Goal: Information Seeking & Learning: Learn about a topic

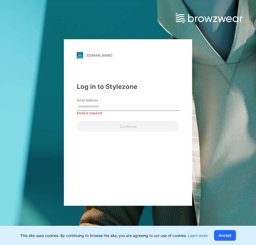
click at [147, 106] on input "Email Address" at bounding box center [128, 107] width 103 height 8
paste input "**********"
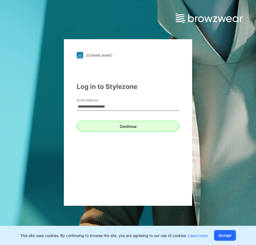
type input "**********"
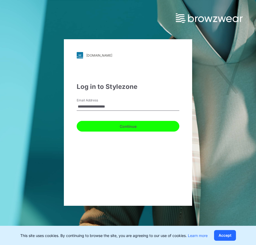
click at [97, 128] on button "Continue" at bounding box center [128, 126] width 103 height 11
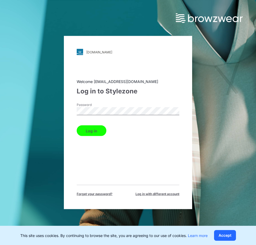
click at [77, 126] on button "Log in" at bounding box center [92, 131] width 30 height 11
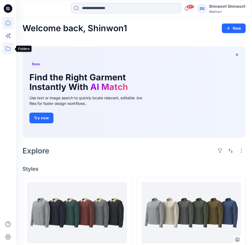
click at [9, 48] on icon at bounding box center [8, 49] width 5 height 4
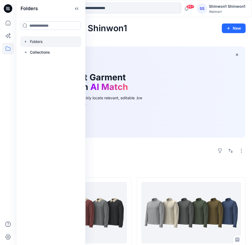
click at [30, 46] on div at bounding box center [50, 41] width 61 height 11
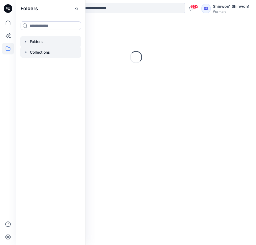
click at [34, 53] on p "Collections" at bounding box center [40, 52] width 20 height 6
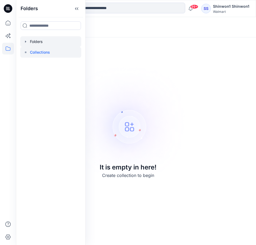
click at [25, 42] on icon "button" at bounding box center [26, 42] width 4 height 4
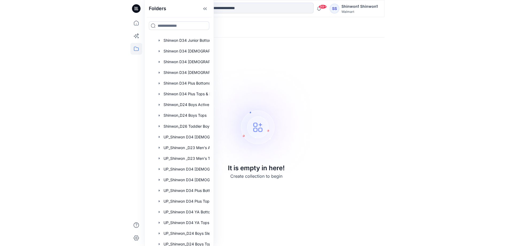
scroll to position [70, 0]
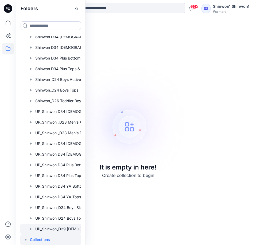
click at [69, 226] on div at bounding box center [57, 229] width 75 height 11
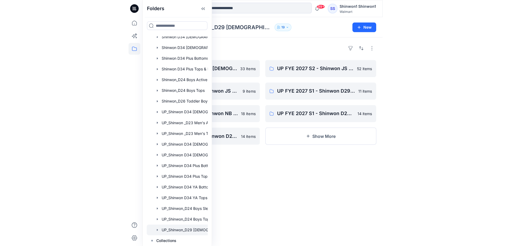
scroll to position [70, 0]
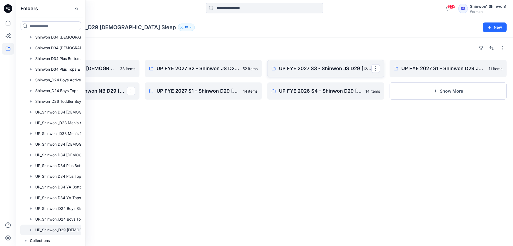
click at [256, 72] on link "UP FYE 2027 S3 - Shinwon JS D29 [DEMOGRAPHIC_DATA] Sleepwear" at bounding box center [325, 68] width 117 height 17
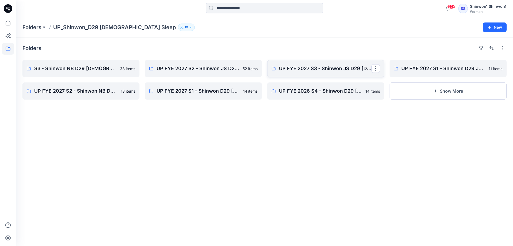
click at [256, 72] on link "UP FYE 2027 S3 - Shinwon JS D29 [DEMOGRAPHIC_DATA] Sleepwear" at bounding box center [325, 68] width 117 height 17
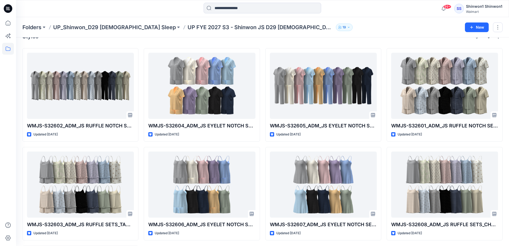
scroll to position [11, 0]
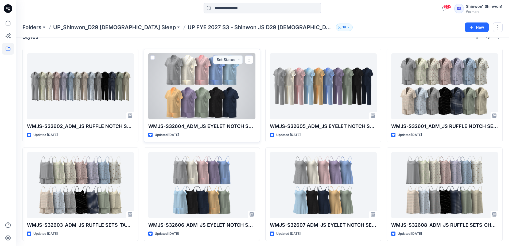
click at [218, 119] on div at bounding box center [201, 86] width 107 height 66
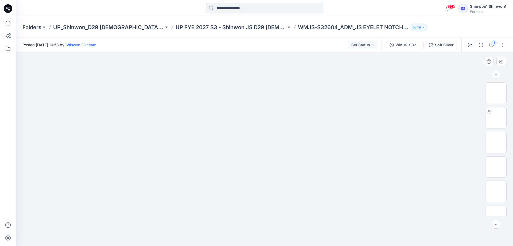
click at [198, 69] on img at bounding box center [264, 69] width 267 height 0
click at [256, 93] on img at bounding box center [496, 93] width 0 height 0
click at [256, 74] on div at bounding box center [496, 74] width 9 height 9
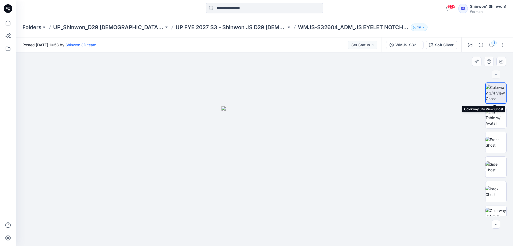
drag, startPoint x: 501, startPoint y: 94, endPoint x: 481, endPoint y: 89, distance: 20.6
click at [256, 93] on img at bounding box center [496, 92] width 20 height 17
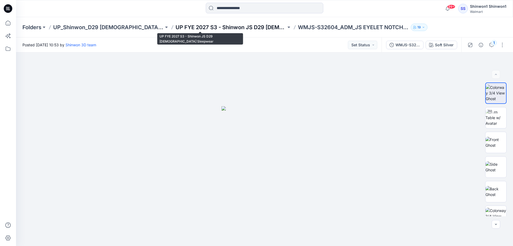
click at [254, 27] on p "UP FYE 2027 S3 - Shinwon JS D29 [DEMOGRAPHIC_DATA] Sleepwear" at bounding box center [231, 27] width 111 height 7
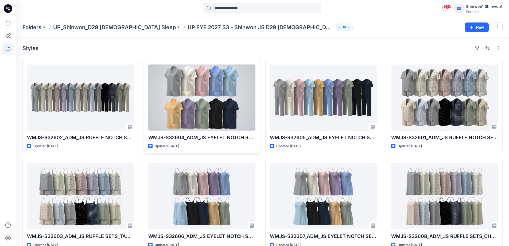
click at [215, 91] on div at bounding box center [201, 97] width 107 height 66
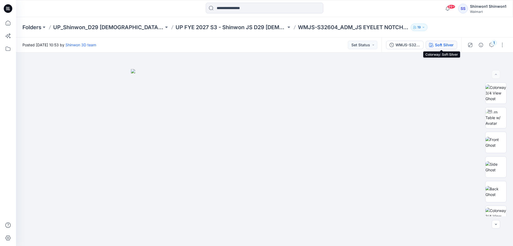
click at [256, 44] on div "Soft Silver" at bounding box center [444, 45] width 19 height 6
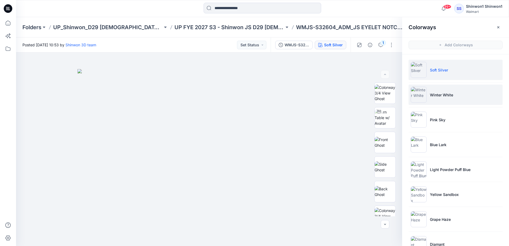
click at [256, 92] on p "Winter White" at bounding box center [441, 95] width 23 height 6
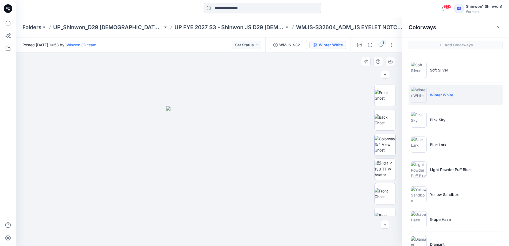
scroll to position [168, 0]
drag, startPoint x: 386, startPoint y: 147, endPoint x: 381, endPoint y: 148, distance: 4.9
click at [256, 146] on img at bounding box center [385, 146] width 21 height 17
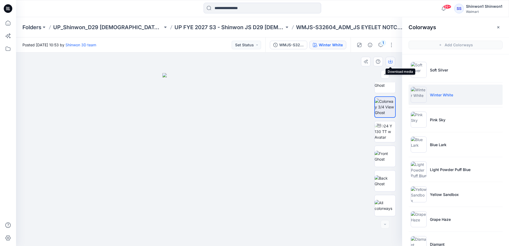
click at [256, 64] on button "button" at bounding box center [391, 62] width 10 height 10
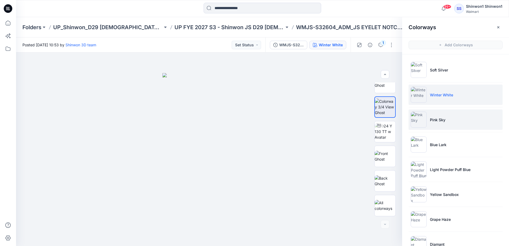
click at [256, 117] on li "Pink Sky" at bounding box center [456, 119] width 94 height 20
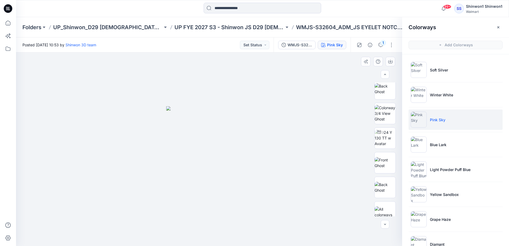
scroll to position [199, 0]
click at [256, 121] on img at bounding box center [385, 115] width 21 height 17
drag, startPoint x: 388, startPoint y: 61, endPoint x: 390, endPoint y: 64, distance: 3.0
click at [256, 62] on button "button" at bounding box center [391, 62] width 10 height 10
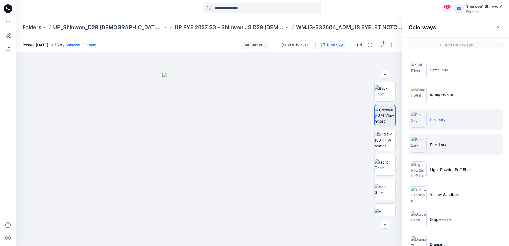
click at [256, 146] on li "Blue Lark" at bounding box center [456, 144] width 94 height 20
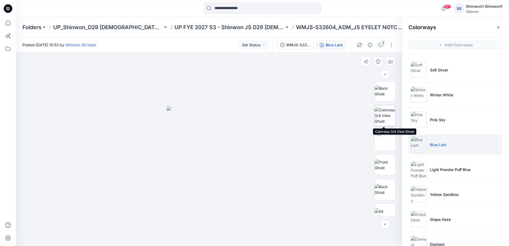
click at [256, 121] on img at bounding box center [385, 115] width 21 height 17
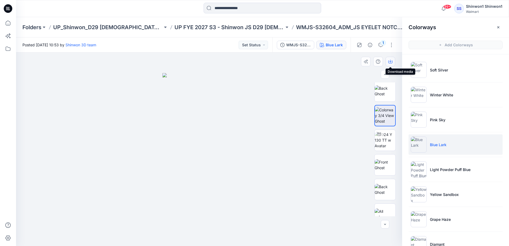
click at [256, 64] on button "button" at bounding box center [391, 62] width 10 height 10
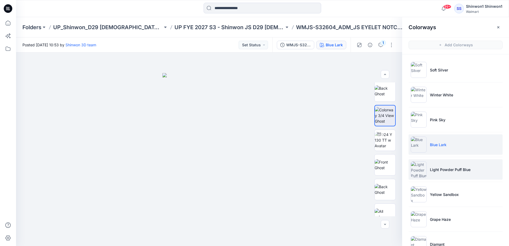
click at [256, 167] on p "Light Powder Puff Blue" at bounding box center [450, 170] width 41 height 6
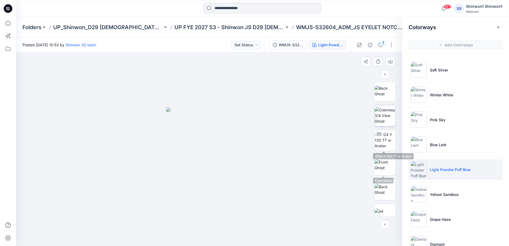
click at [256, 118] on img at bounding box center [385, 115] width 21 height 17
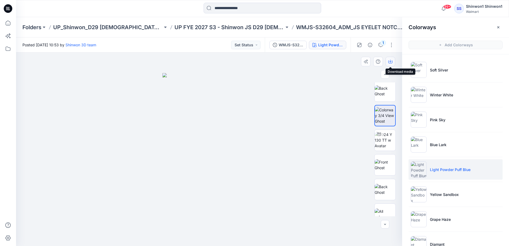
click at [256, 65] on button "button" at bounding box center [391, 62] width 10 height 10
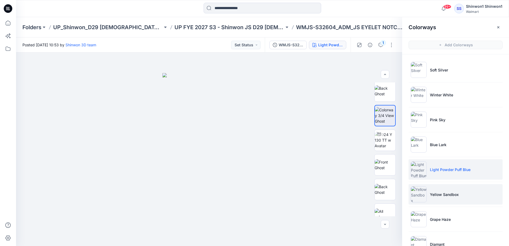
click at [256, 187] on li "Yellow Sandbox" at bounding box center [456, 194] width 94 height 20
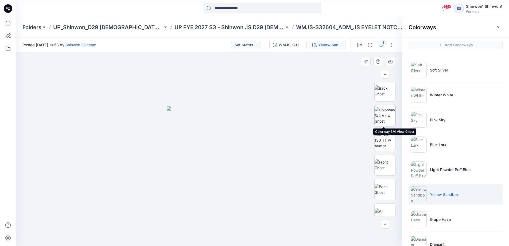
click at [256, 113] on img at bounding box center [385, 115] width 21 height 17
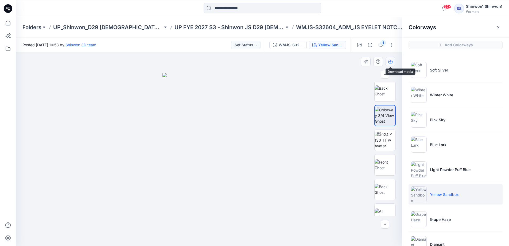
click at [256, 63] on button "button" at bounding box center [391, 62] width 10 height 10
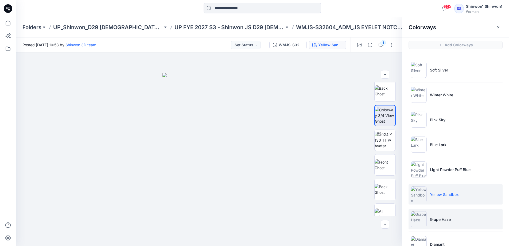
click at [256, 216] on p "Grape Haze" at bounding box center [440, 219] width 21 height 6
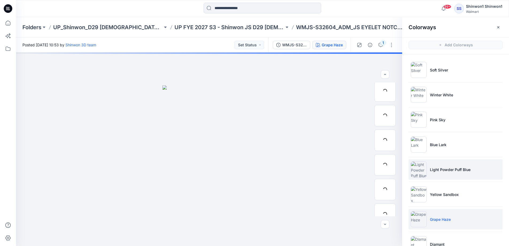
scroll to position [322, 0]
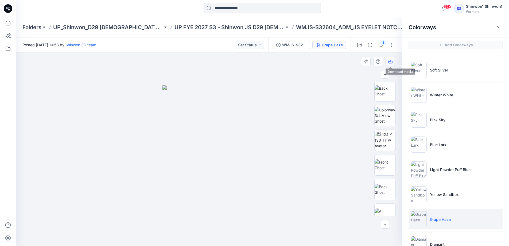
click at [256, 63] on icon "button" at bounding box center [390, 61] width 4 height 4
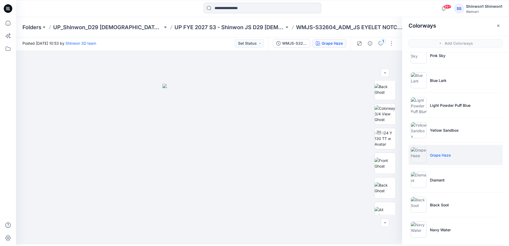
scroll to position [66, 0]
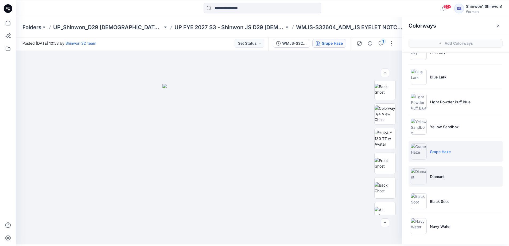
click at [256, 178] on li "Diamant" at bounding box center [456, 176] width 94 height 20
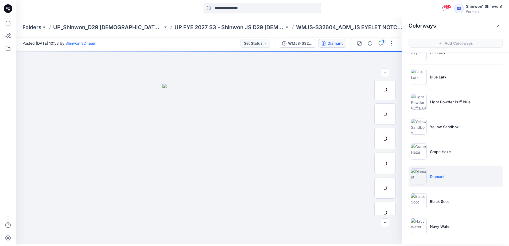
scroll to position [346, 0]
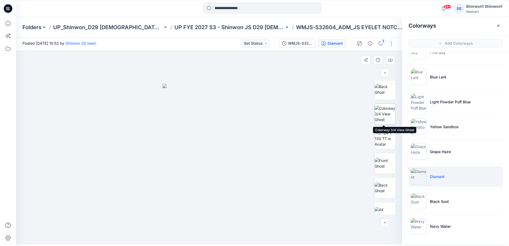
click at [256, 119] on img at bounding box center [385, 113] width 21 height 17
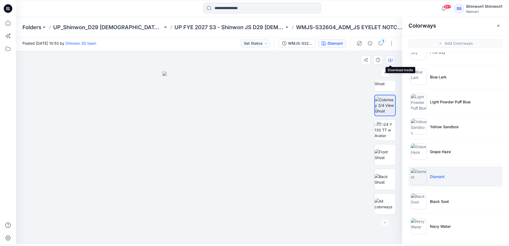
click at [256, 59] on button "button" at bounding box center [391, 60] width 10 height 10
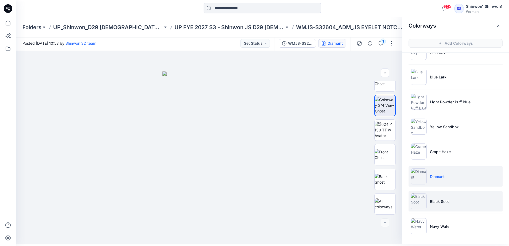
click at [256, 200] on p "Black Soot" at bounding box center [439, 201] width 19 height 6
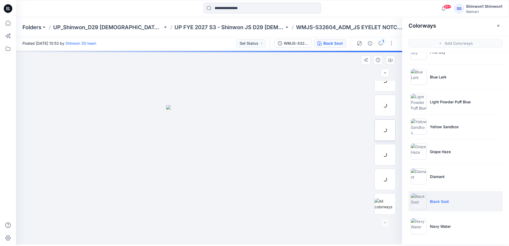
scroll to position [207, 0]
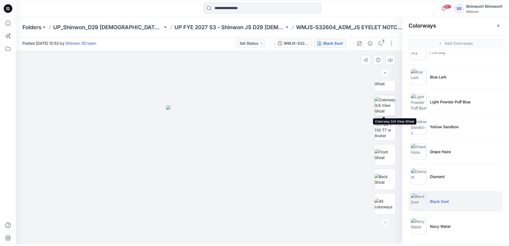
click at [256, 107] on img at bounding box center [385, 105] width 21 height 17
click at [256, 57] on button "button" at bounding box center [391, 60] width 10 height 10
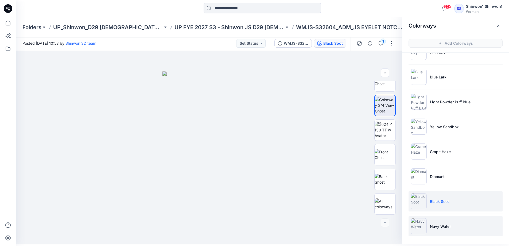
click at [256, 226] on li "Navy Water" at bounding box center [456, 226] width 94 height 20
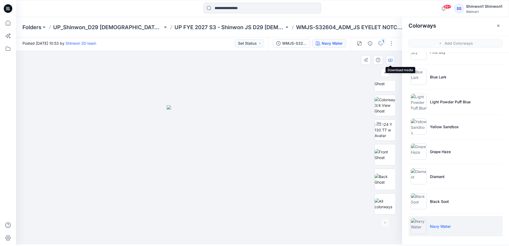
click at [256, 59] on icon "button" at bounding box center [390, 60] width 4 height 3
click at [256, 111] on img at bounding box center [385, 105] width 21 height 17
click at [256, 57] on button "button" at bounding box center [391, 60] width 10 height 10
click at [256, 148] on ul "Soft Silver Winter White Pink Sky Blue Lark Light Powder Puff Blue Yellow Sandb…" at bounding box center [455, 114] width 107 height 255
click at [256, 228] on li "Navy Water" at bounding box center [456, 226] width 94 height 20
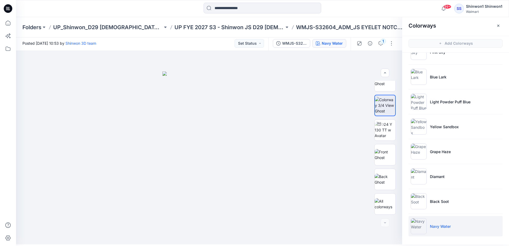
click at [256, 229] on li "Navy Water" at bounding box center [456, 226] width 94 height 20
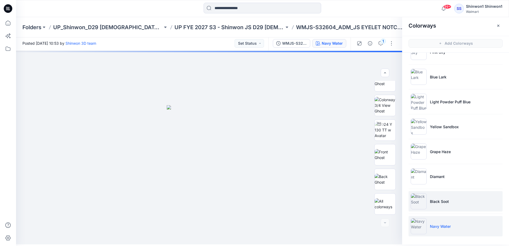
click at [256, 200] on li "Black Soot" at bounding box center [456, 201] width 94 height 20
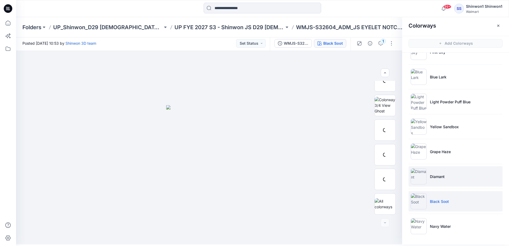
click at [256, 181] on li "Diamant" at bounding box center [456, 176] width 94 height 20
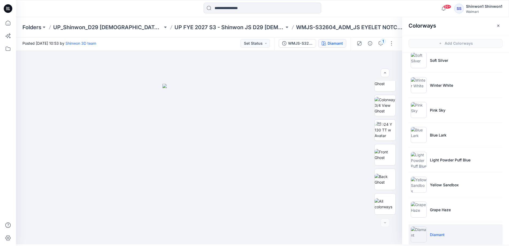
scroll to position [0, 0]
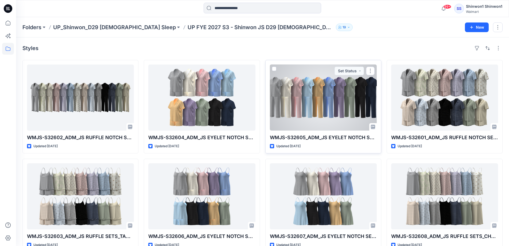
click at [256, 117] on div at bounding box center [323, 97] width 107 height 66
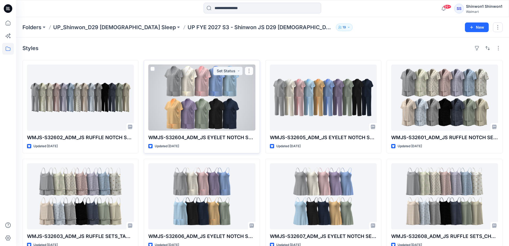
click at [237, 85] on div at bounding box center [201, 97] width 107 height 66
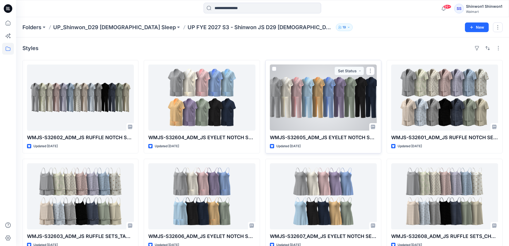
click at [256, 95] on div at bounding box center [323, 97] width 107 height 66
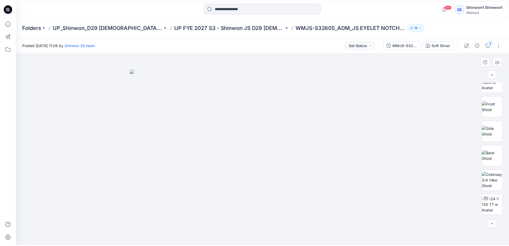
scroll to position [37, 0]
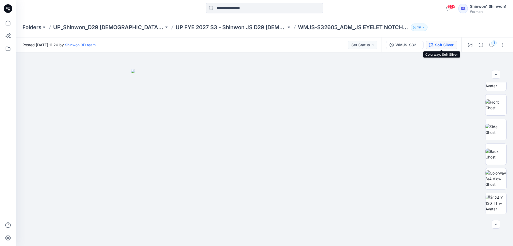
click at [256, 48] on div "Soft Silver" at bounding box center [444, 45] width 19 height 6
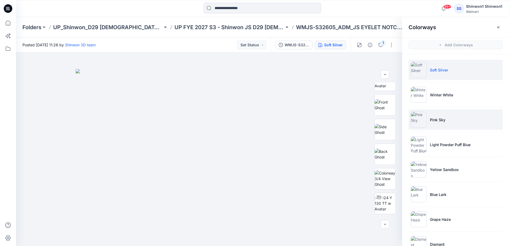
drag, startPoint x: 438, startPoint y: 90, endPoint x: 450, endPoint y: 123, distance: 35.1
click at [256, 90] on li "Winter White" at bounding box center [456, 94] width 94 height 20
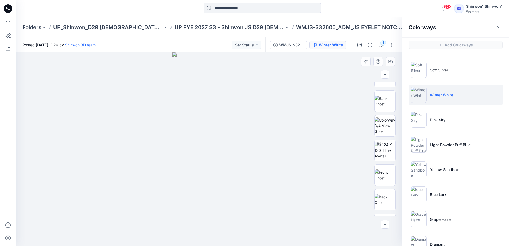
scroll to position [207, 0]
click at [256, 110] on img at bounding box center [385, 106] width 21 height 17
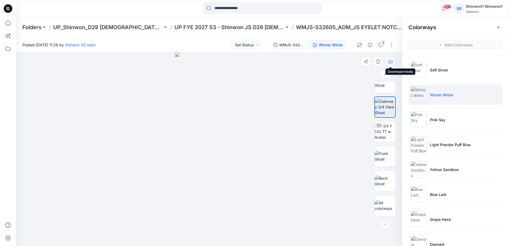
click at [256, 62] on button "button" at bounding box center [391, 62] width 10 height 10
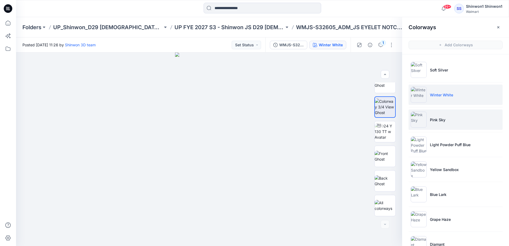
click at [256, 117] on li "Pink Sky" at bounding box center [456, 119] width 94 height 20
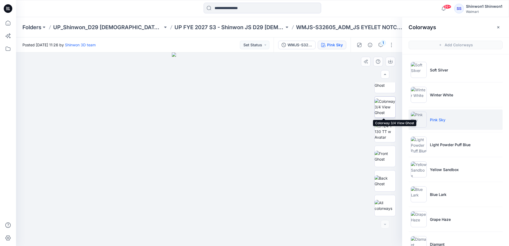
click at [256, 107] on img at bounding box center [385, 106] width 21 height 17
click at [256, 61] on button "button" at bounding box center [391, 62] width 10 height 10
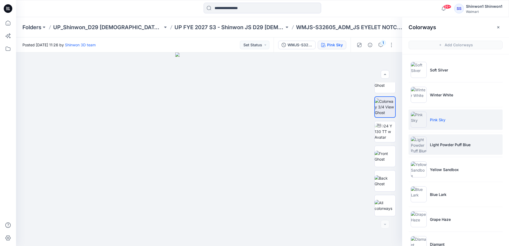
click at [256, 146] on p "Light Powder Puff Blue" at bounding box center [450, 145] width 41 height 6
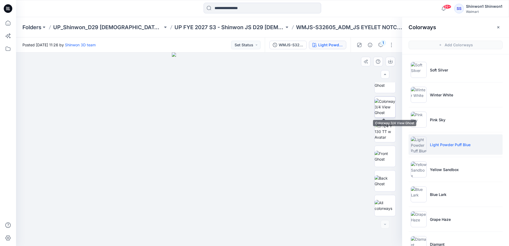
click at [256, 114] on img at bounding box center [385, 106] width 21 height 17
click at [256, 64] on button "button" at bounding box center [391, 62] width 10 height 10
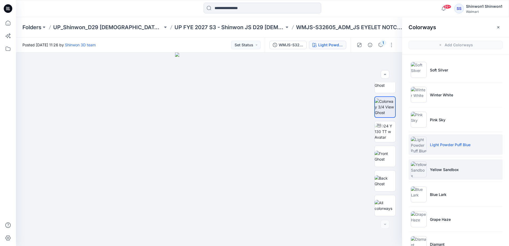
click at [256, 171] on p "Yellow Sandbox" at bounding box center [444, 170] width 29 height 6
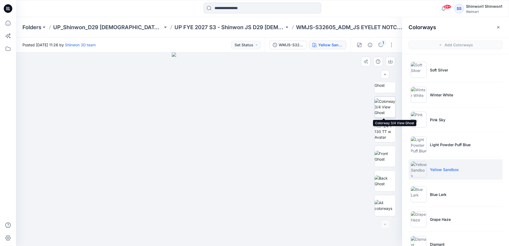
click at [256, 112] on img at bounding box center [385, 106] width 21 height 17
click at [256, 63] on icon "button" at bounding box center [390, 61] width 4 height 3
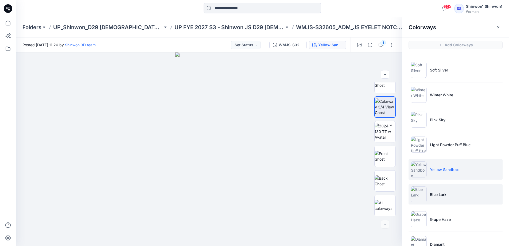
click at [256, 194] on li "Blue Lark" at bounding box center [456, 194] width 94 height 20
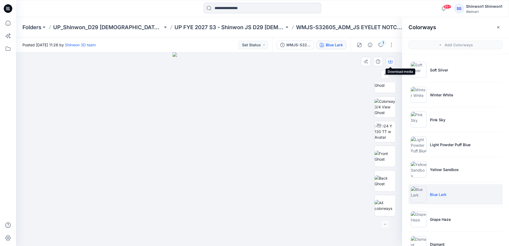
click at [256, 62] on icon "button" at bounding box center [391, 61] width 2 height 3
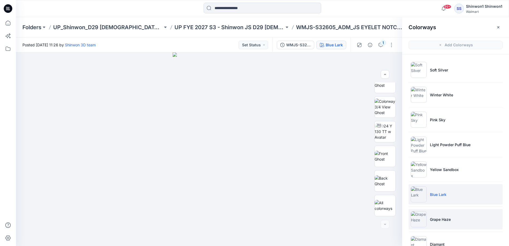
click at [256, 221] on li "Grape Haze" at bounding box center [456, 219] width 94 height 20
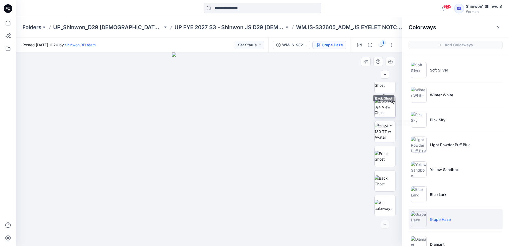
click at [256, 109] on img at bounding box center [385, 106] width 21 height 17
click at [256, 62] on button "button" at bounding box center [391, 62] width 10 height 10
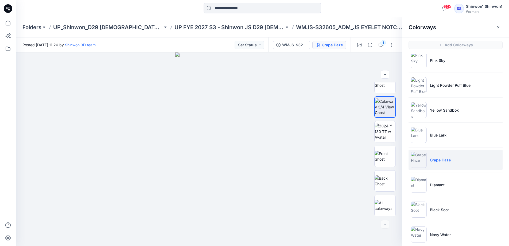
scroll to position [66, 0]
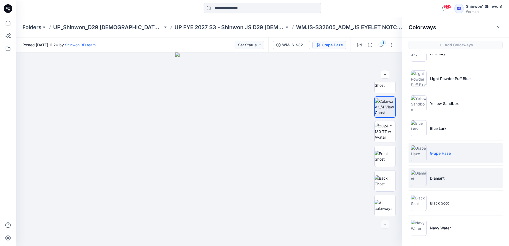
click at [256, 184] on li "Diamant" at bounding box center [456, 178] width 94 height 20
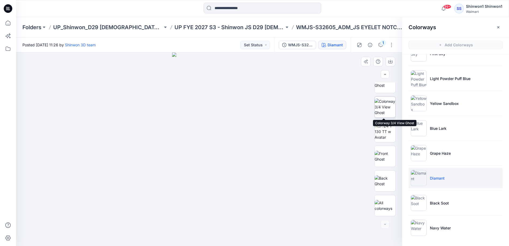
click at [256, 110] on img at bounding box center [385, 106] width 21 height 17
click at [256, 62] on icon "button" at bounding box center [390, 61] width 4 height 4
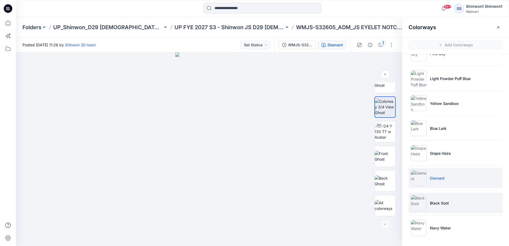
click at [256, 202] on li "Black Soot" at bounding box center [456, 202] width 94 height 20
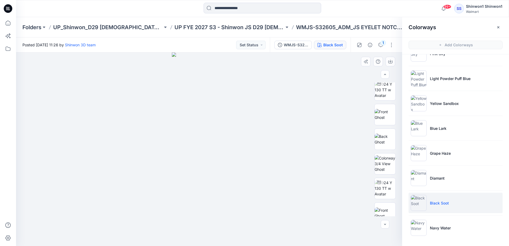
scroll to position [135, 0]
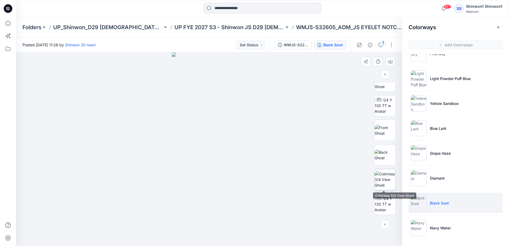
click at [256, 177] on img at bounding box center [385, 179] width 21 height 17
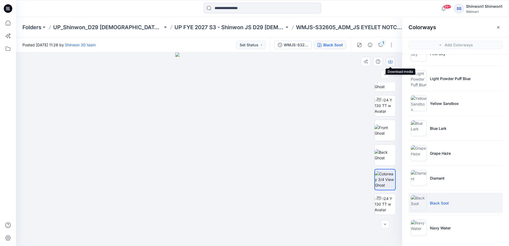
click at [256, 61] on icon "button" at bounding box center [390, 61] width 4 height 3
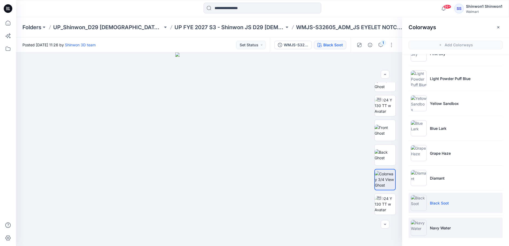
click at [256, 232] on li "Navy Water" at bounding box center [456, 227] width 94 height 20
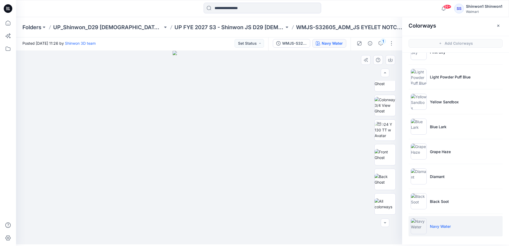
scroll to position [202, 0]
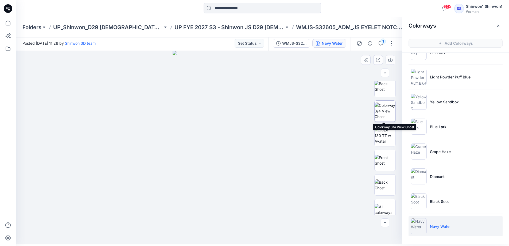
click at [256, 117] on img at bounding box center [385, 110] width 21 height 17
click at [256, 61] on button "button" at bounding box center [391, 60] width 10 height 10
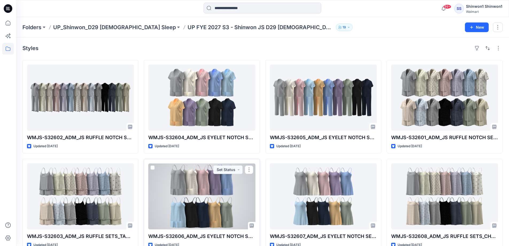
click at [201, 201] on div at bounding box center [201, 196] width 107 height 66
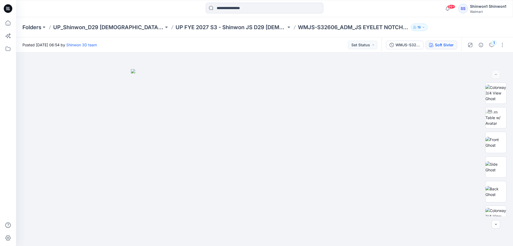
click at [256, 46] on button "Soft Sivler" at bounding box center [442, 45] width 32 height 9
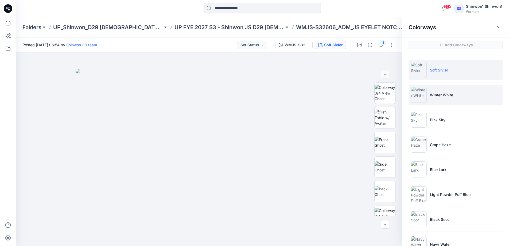
click at [256, 99] on li "Winter White" at bounding box center [456, 94] width 94 height 20
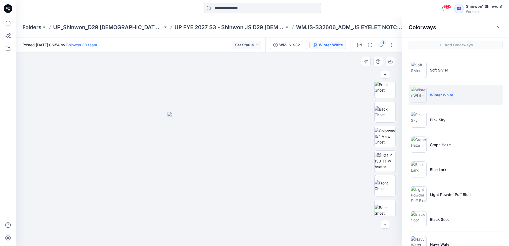
scroll to position [180, 0]
click at [256, 130] on img at bounding box center [385, 134] width 21 height 17
click at [256, 61] on button "button" at bounding box center [391, 62] width 10 height 10
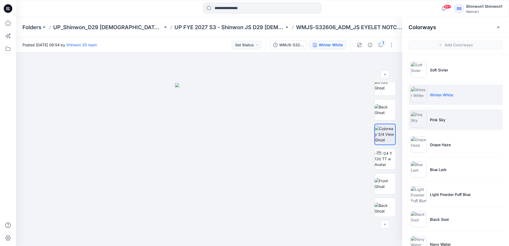
click at [256, 118] on li "Pink Sky" at bounding box center [456, 119] width 94 height 20
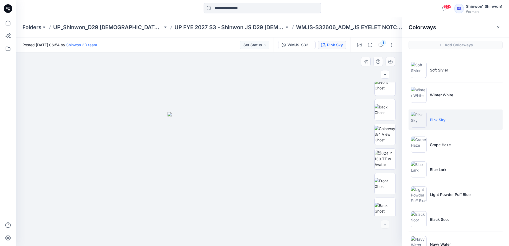
scroll to position [207, 0]
click at [256, 115] on img at bounding box center [385, 106] width 21 height 17
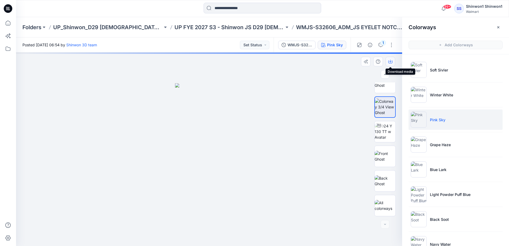
click at [256, 65] on button "button" at bounding box center [391, 62] width 10 height 10
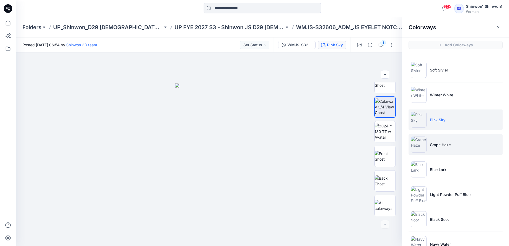
click at [256, 145] on li "Grape Haze" at bounding box center [456, 144] width 94 height 20
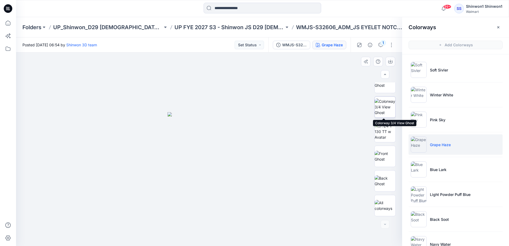
click at [256, 108] on img at bounding box center [385, 106] width 21 height 17
click at [256, 62] on button "button" at bounding box center [391, 62] width 10 height 10
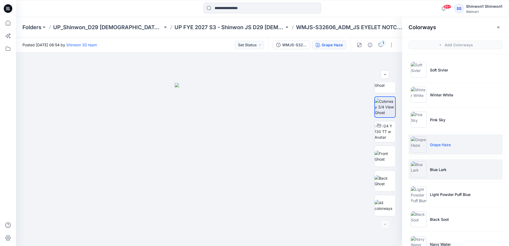
click at [256, 163] on li "Blue Lark" at bounding box center [456, 169] width 94 height 20
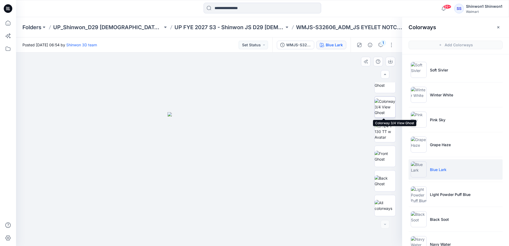
click at [256, 109] on img at bounding box center [385, 106] width 21 height 17
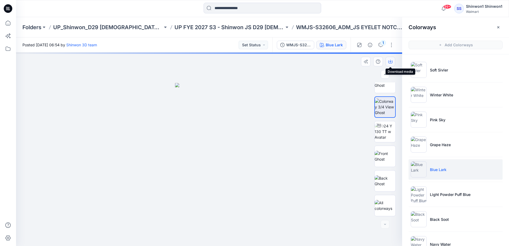
click at [256, 65] on button "button" at bounding box center [391, 62] width 10 height 10
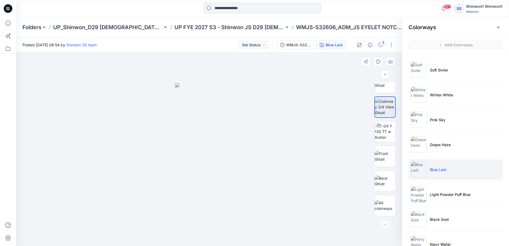
click at [116, 104] on div at bounding box center [209, 148] width 386 height 193
click at [256, 190] on li "Light Powder Puff Blue" at bounding box center [456, 194] width 94 height 20
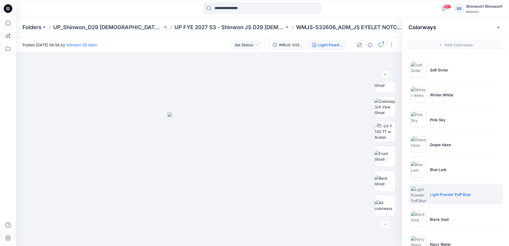
scroll to position [2, 0]
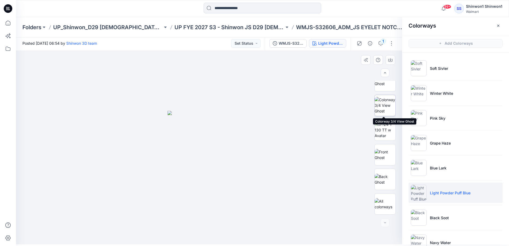
click at [256, 108] on img at bounding box center [385, 105] width 21 height 17
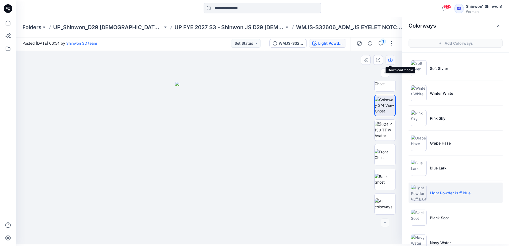
click at [256, 59] on icon "button" at bounding box center [390, 60] width 4 height 4
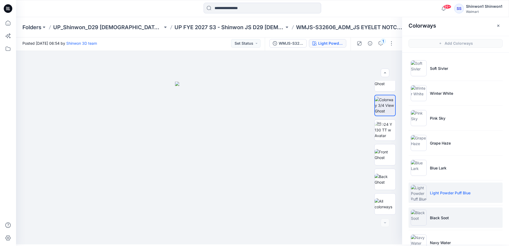
click at [256, 217] on li "Black Soot" at bounding box center [456, 217] width 94 height 20
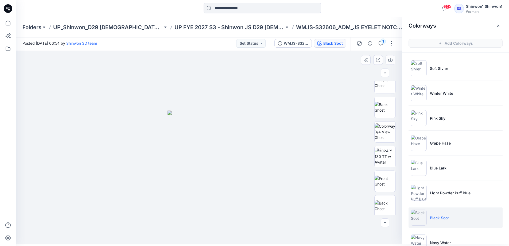
scroll to position [182, 0]
click at [256, 130] on img at bounding box center [385, 131] width 21 height 17
click at [256, 61] on icon "button" at bounding box center [390, 60] width 4 height 4
click at [256, 242] on li "Navy Water" at bounding box center [456, 242] width 94 height 20
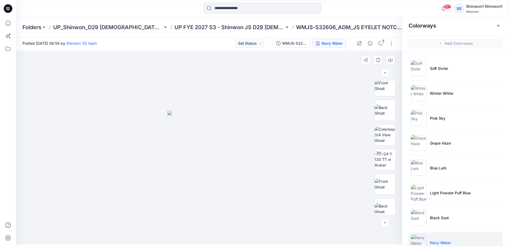
scroll to position [177, 0]
click at [256, 132] on img at bounding box center [385, 135] width 21 height 17
click at [256, 61] on icon "button" at bounding box center [390, 60] width 4 height 4
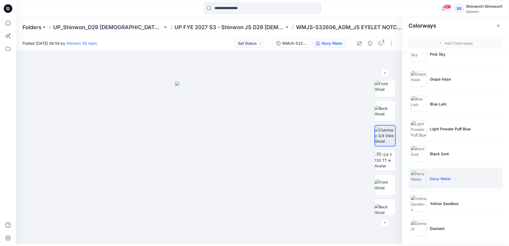
scroll to position [66, 0]
click at [256, 212] on ul "Soft Sivler Winter White Pink Sky Grape Haze Blue Lark Light Powder Puff Blue B…" at bounding box center [455, 114] width 107 height 255
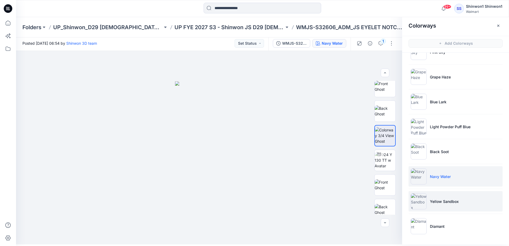
click at [256, 208] on li "Yellow Sandbox" at bounding box center [456, 201] width 94 height 20
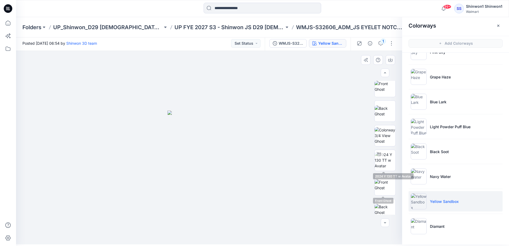
click at [256, 147] on div at bounding box center [385, 148] width 21 height 134
click at [256, 143] on img at bounding box center [385, 135] width 21 height 17
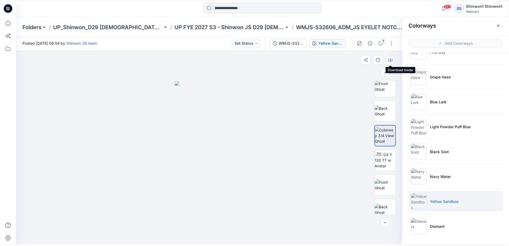
click at [256, 62] on button "button" at bounding box center [391, 60] width 10 height 10
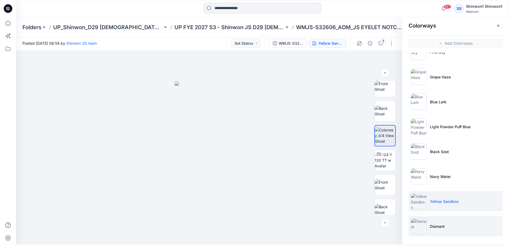
click at [256, 220] on li "Diamant" at bounding box center [456, 226] width 94 height 20
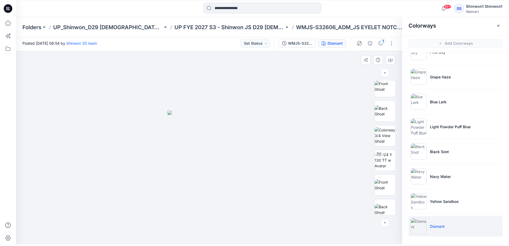
scroll to position [207, 0]
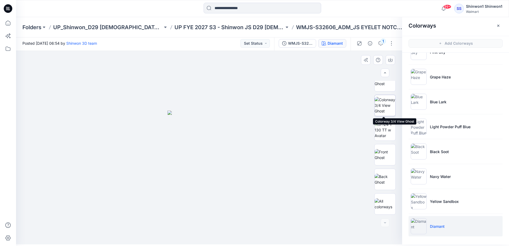
click at [256, 109] on img at bounding box center [385, 105] width 21 height 17
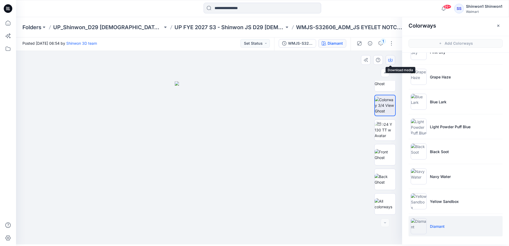
click at [256, 63] on button "button" at bounding box center [391, 60] width 10 height 10
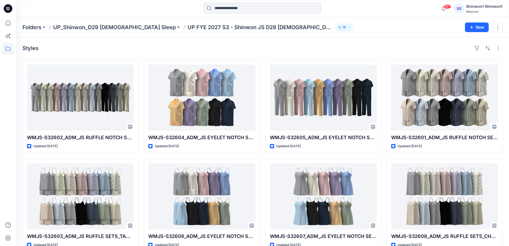
click at [133, 49] on div "Styles" at bounding box center [262, 48] width 480 height 9
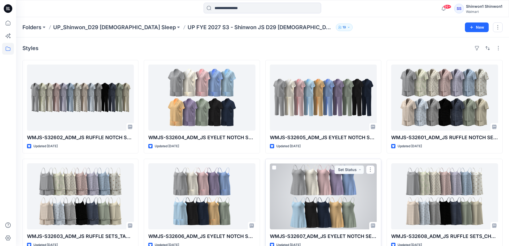
click at [256, 198] on div at bounding box center [323, 196] width 107 height 66
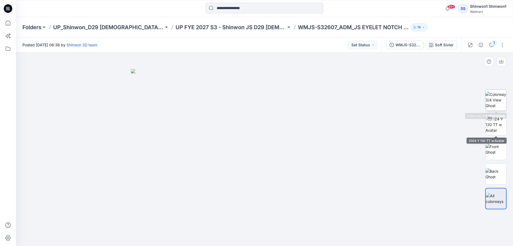
click at [256, 105] on img at bounding box center [496, 99] width 21 height 17
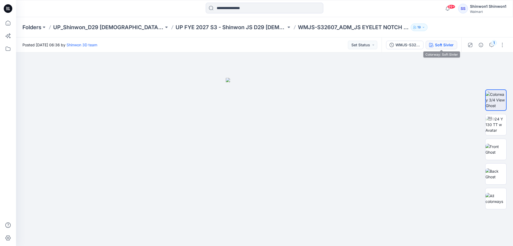
click at [256, 45] on icon "button" at bounding box center [431, 45] width 4 height 4
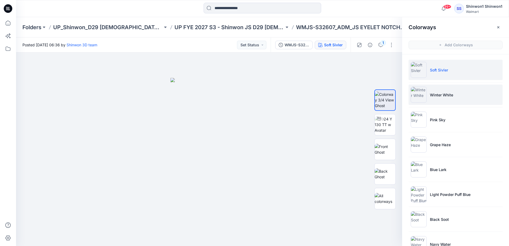
click at [256, 98] on li "Winter White" at bounding box center [456, 94] width 94 height 20
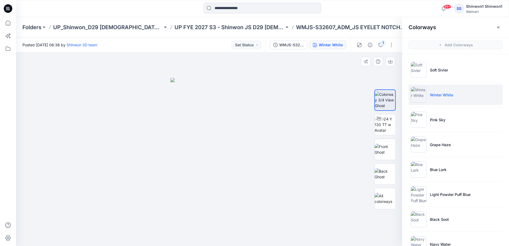
click at [256, 113] on div at bounding box center [209, 148] width 386 height 193
click at [256, 60] on icon "button" at bounding box center [390, 61] width 4 height 4
click at [256, 123] on li "Pink Sky" at bounding box center [456, 119] width 94 height 20
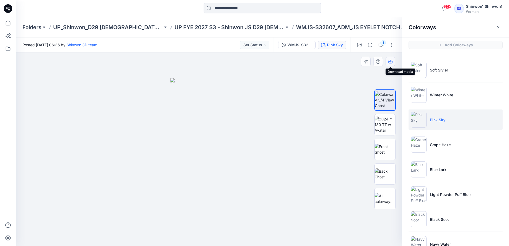
click at [256, 62] on icon "button" at bounding box center [390, 61] width 4 height 4
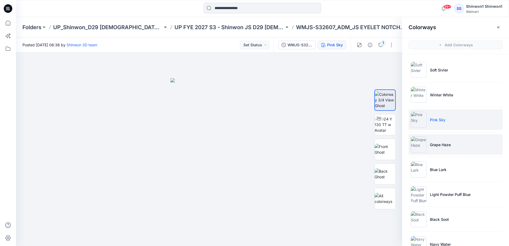
click at [256, 140] on li "Grape Haze" at bounding box center [456, 144] width 94 height 20
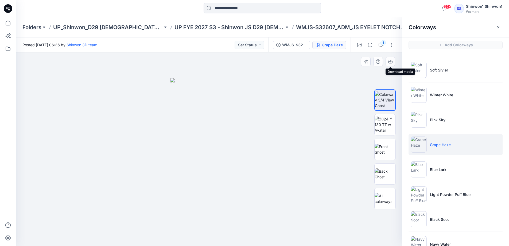
drag, startPoint x: 389, startPoint y: 65, endPoint x: 399, endPoint y: 69, distance: 11.4
click at [256, 64] on button "button" at bounding box center [391, 62] width 10 height 10
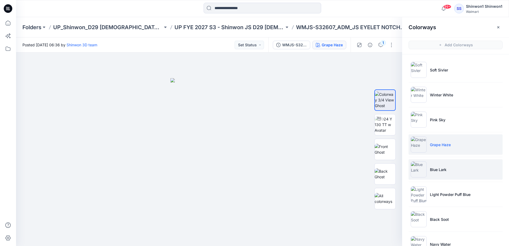
click at [256, 168] on li "Blue Lark" at bounding box center [456, 169] width 94 height 20
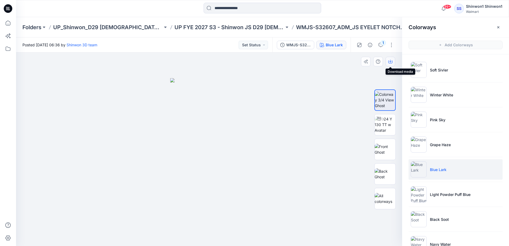
click at [256, 63] on button "button" at bounding box center [391, 62] width 10 height 10
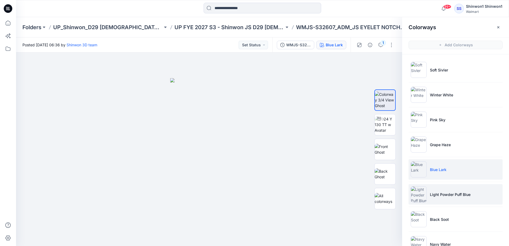
click at [256, 200] on li "Light Powder Puff Blue" at bounding box center [456, 194] width 94 height 20
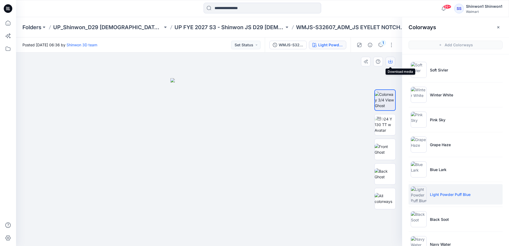
click at [256, 64] on button "button" at bounding box center [391, 62] width 10 height 10
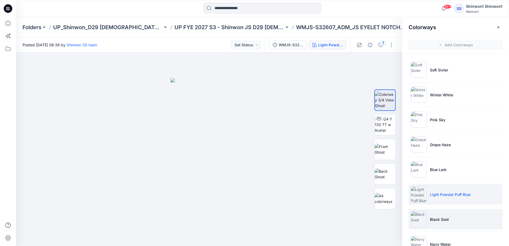
click at [256, 222] on li "Black Soot" at bounding box center [456, 219] width 94 height 20
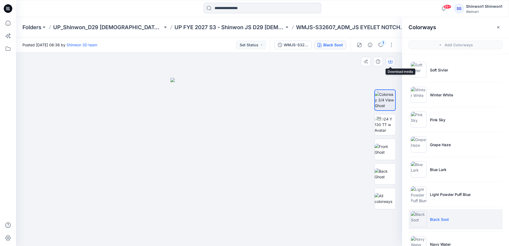
click at [256, 60] on icon "button" at bounding box center [390, 61] width 4 height 3
click at [256, 237] on li "Navy Water" at bounding box center [456, 244] width 94 height 20
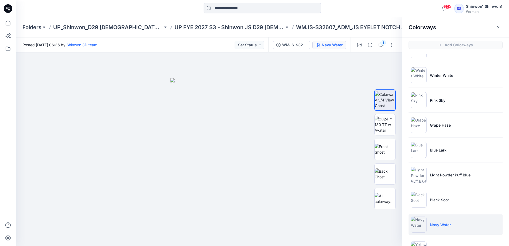
scroll to position [66, 0]
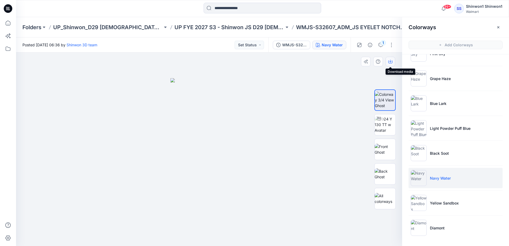
drag, startPoint x: 388, startPoint y: 61, endPoint x: 422, endPoint y: 136, distance: 82.8
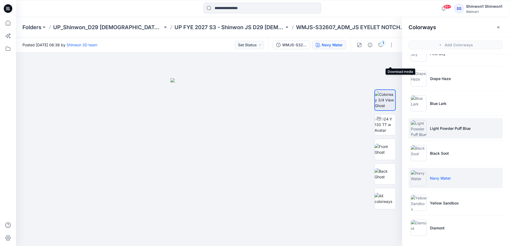
click at [0, 0] on button "button" at bounding box center [0, 0] width 0 height 0
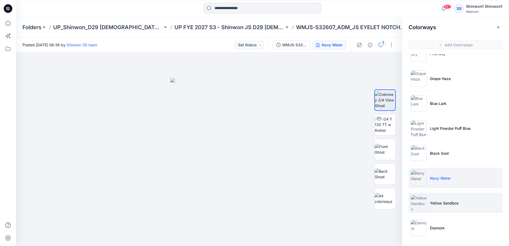
click at [256, 208] on li "Yellow Sandbox" at bounding box center [456, 202] width 94 height 20
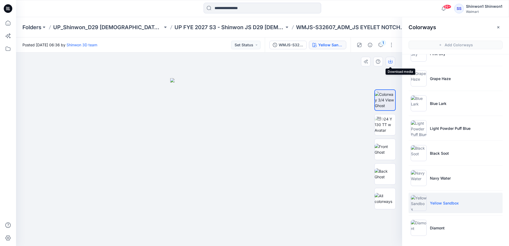
click at [256, 60] on icon "button" at bounding box center [390, 61] width 4 height 4
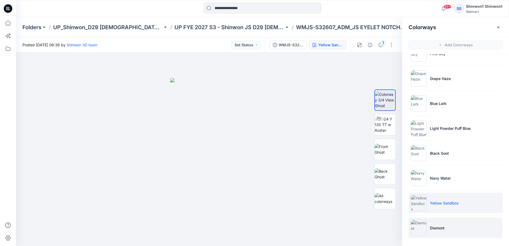
click at [256, 220] on li "Diamont" at bounding box center [456, 227] width 94 height 20
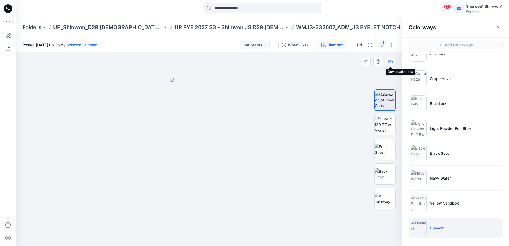
click at [256, 60] on button "button" at bounding box center [391, 62] width 10 height 10
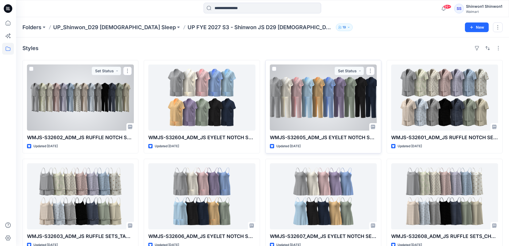
click at [256, 119] on div at bounding box center [323, 97] width 107 height 66
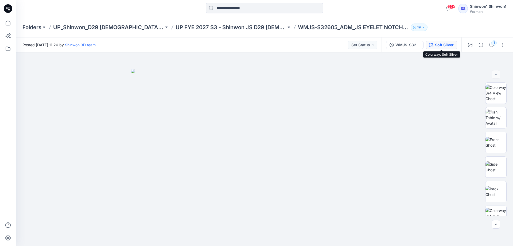
click at [256, 47] on div "Soft Silver" at bounding box center [444, 45] width 19 height 6
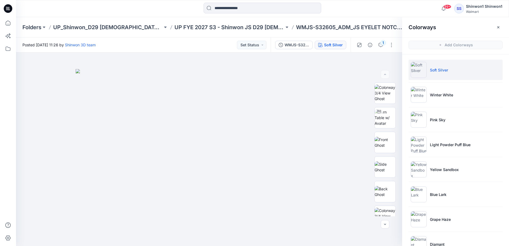
click at [256, 182] on ul "Soft Silver Winter White Pink Sky Light Powder Puff Blue Yellow Sandbox Blue La…" at bounding box center [455, 181] width 107 height 255
click at [256, 188] on li "Blue Lark" at bounding box center [456, 194] width 94 height 20
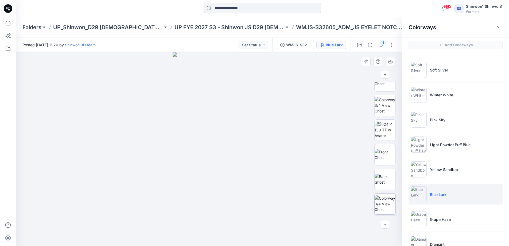
scroll to position [115, 0]
click at [256, 194] on img at bounding box center [385, 199] width 21 height 17
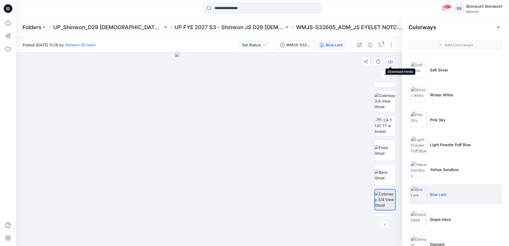
click at [256, 61] on button "button" at bounding box center [391, 62] width 10 height 10
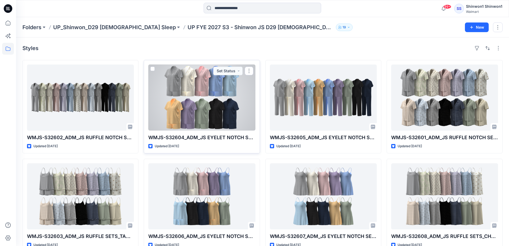
click at [209, 109] on div at bounding box center [201, 97] width 107 height 66
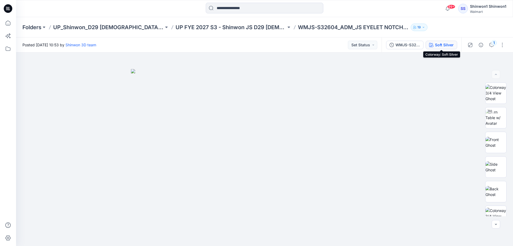
click at [256, 44] on div "Soft Silver" at bounding box center [444, 45] width 19 height 6
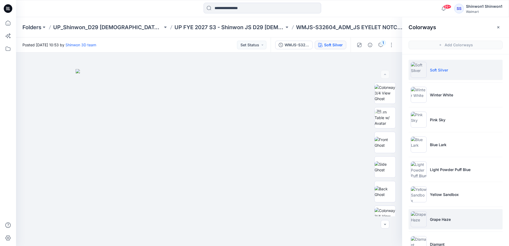
click at [256, 215] on li "Grape Haze" at bounding box center [456, 219] width 94 height 20
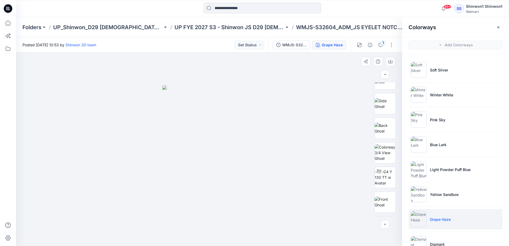
scroll to position [296, 0]
click at [256, 146] on img at bounding box center [385, 141] width 21 height 17
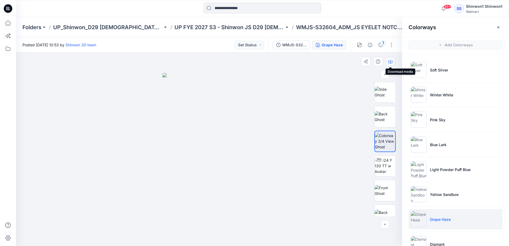
click at [256, 60] on icon "button" at bounding box center [390, 61] width 4 height 4
